Goal: Use online tool/utility

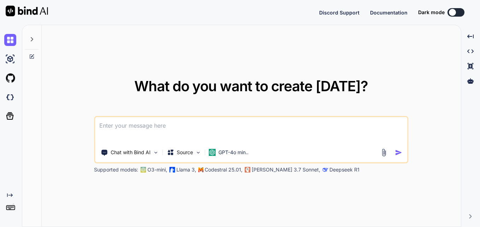
type textarea "x"
type textarea "import polars as pl df=pl.DataFrame({ "date1":["2026-04-31"], "date2":["2028-04…"
type textarea "x"
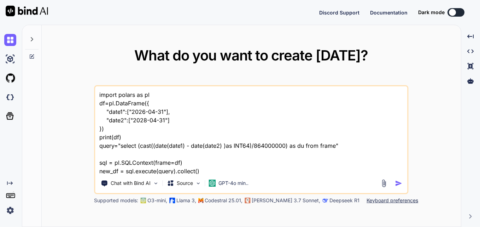
scroll to position [26, 0]
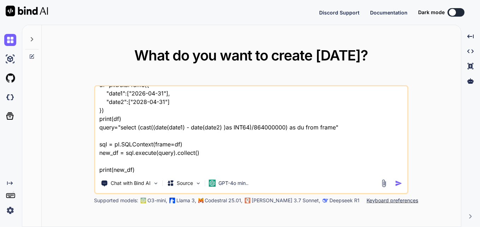
type textarea "import polars as pl df=pl.DataFrame({ "date1":["2026-04-31"], "date2":["2028-04…"
type textarea "x"
type textarea "import polars as pl df=pl.DataFrame({ "date1":["2026-04-31"], "date2":["2028-04…"
type textarea "x"
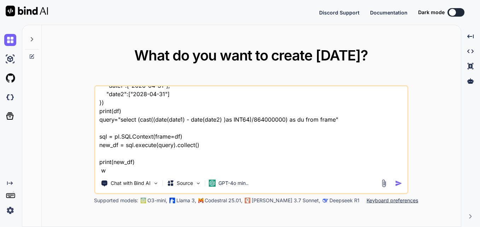
type textarea "import polars as pl df=pl.DataFrame({ "date1":["2026-04-31"], "date2":["2028-04…"
type textarea "x"
type textarea "import polars as pl df=pl.DataFrame({ "date1":["2026-04-31"], "date2":["2028-04…"
type textarea "x"
type textarea "import polars as pl df=pl.DataFrame({ "date1":["2026-04-31"], "date2":["2028-04…"
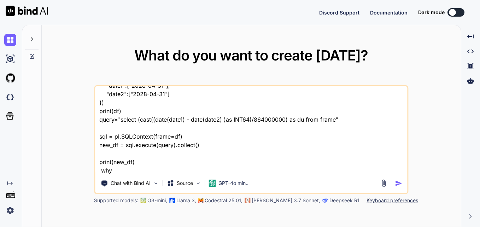
type textarea "x"
type textarea "import polars as pl df=pl.DataFrame({ "date1":["2026-04-31"], "date2":["2028-04…"
type textarea "x"
type textarea "import polars as pl df=pl.DataFrame({ "date1":["2026-04-31"], "date2":["2028-04…"
type textarea "x"
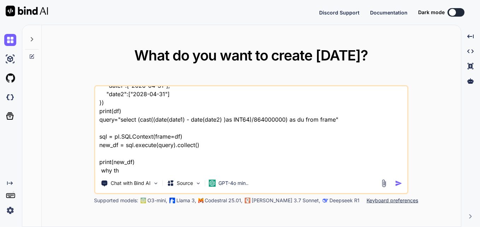
type textarea "import polars as pl df=pl.DataFrame({ "date1":["2026-04-31"], "date2":["2028-04…"
type textarea "x"
type textarea "import polars as pl df=pl.DataFrame({ "date1":["2026-04-31"], "date2":["2028-04…"
type textarea "x"
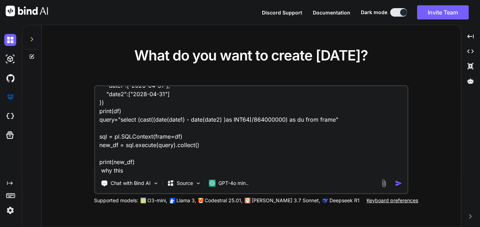
type textarea "import polars as pl df=pl.DataFrame({ "date1":["2026-04-31"], "date2":["2028-04…"
type textarea "x"
type textarea "import polars as pl df=pl.DataFrame({ "date1":["2026-04-31"], "date2":["2028-04…"
type textarea "x"
type textarea "import polars as pl df=pl.DataFrame({ "date1":["2026-04-31"], "date2":["2028-04…"
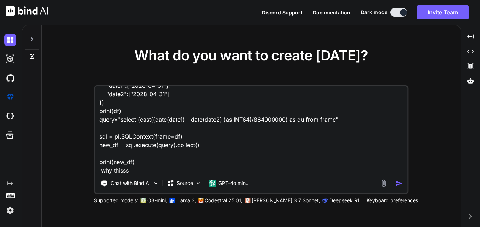
type textarea "x"
type textarea "import polars as pl df=pl.DataFrame({ "date1":["2026-04-31"], "date2":["2028-04…"
type textarea "x"
type textarea "import polars as pl df=pl.DataFrame({ "date1":["2026-04-31"], "date2":["2028-04…"
type textarea "x"
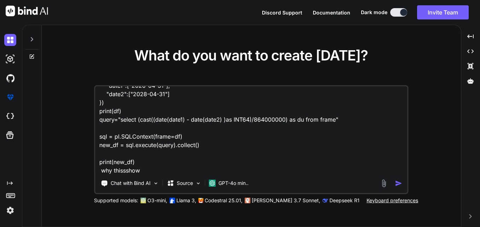
type textarea "import polars as pl df=pl.DataFrame({ "date1":["2026-04-31"], "date2":["2028-04…"
type textarea "x"
type textarea "import polars as pl df=pl.DataFrame({ "date1":["2026-04-31"], "date2":["2028-04…"
type textarea "x"
type textarea "import polars as pl df=pl.DataFrame({ "date1":["2026-04-31"], "date2":["2028-04…"
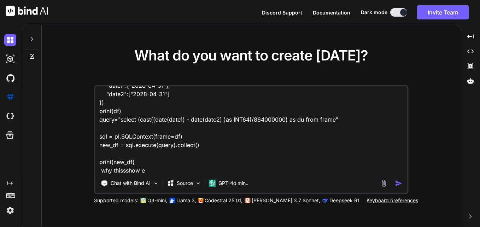
type textarea "x"
type textarea "import polars as pl df=pl.DataFrame({ "date1":["2026-04-31"], "date2":["2028-04…"
type textarea "x"
type textarea "import polars as pl df=pl.DataFrame({ "date1":["2026-04-31"], "date2":["2028-04…"
type textarea "x"
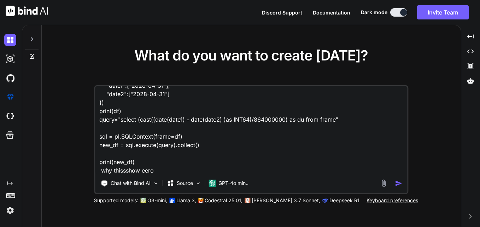
type textarea "import polars as pl df=pl.DataFrame({ "date1":["2026-04-31"], "date2":["2028-04…"
type textarea "x"
type textarea "import polars as pl df=pl.DataFrame({ "date1":["2026-04-31"], "date2":["2028-04…"
type textarea "x"
paste textarea "│ lore5 ┆ ipsu5 │ │ --- ┆ --- │ │ dol ┆ sit │ ╞════════════╪════════════╡ │ 928…"
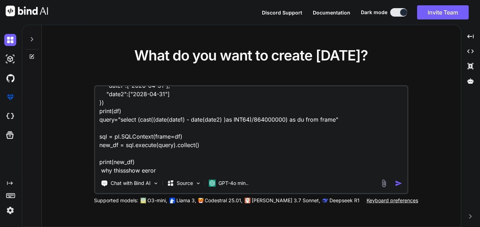
type textarea "loremi dolors am co ad=el.SeddOeius({ "temp4":["8798-83-46"], "inci4":["2432-61…"
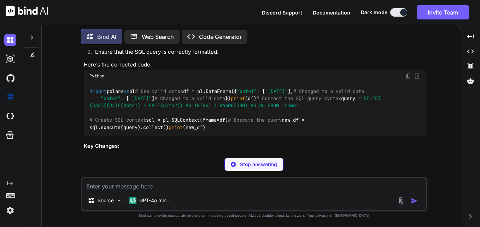
scroll to position [218, 0]
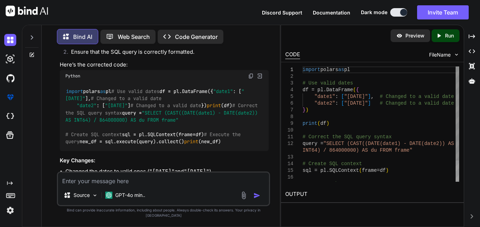
type textarea "x"
